Goal: Browse casually: Explore the website without a specific task or goal

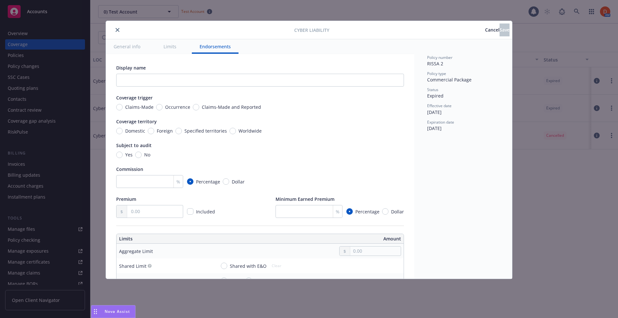
scroll to position [1150, 0]
